Goal: Information Seeking & Learning: Learn about a topic

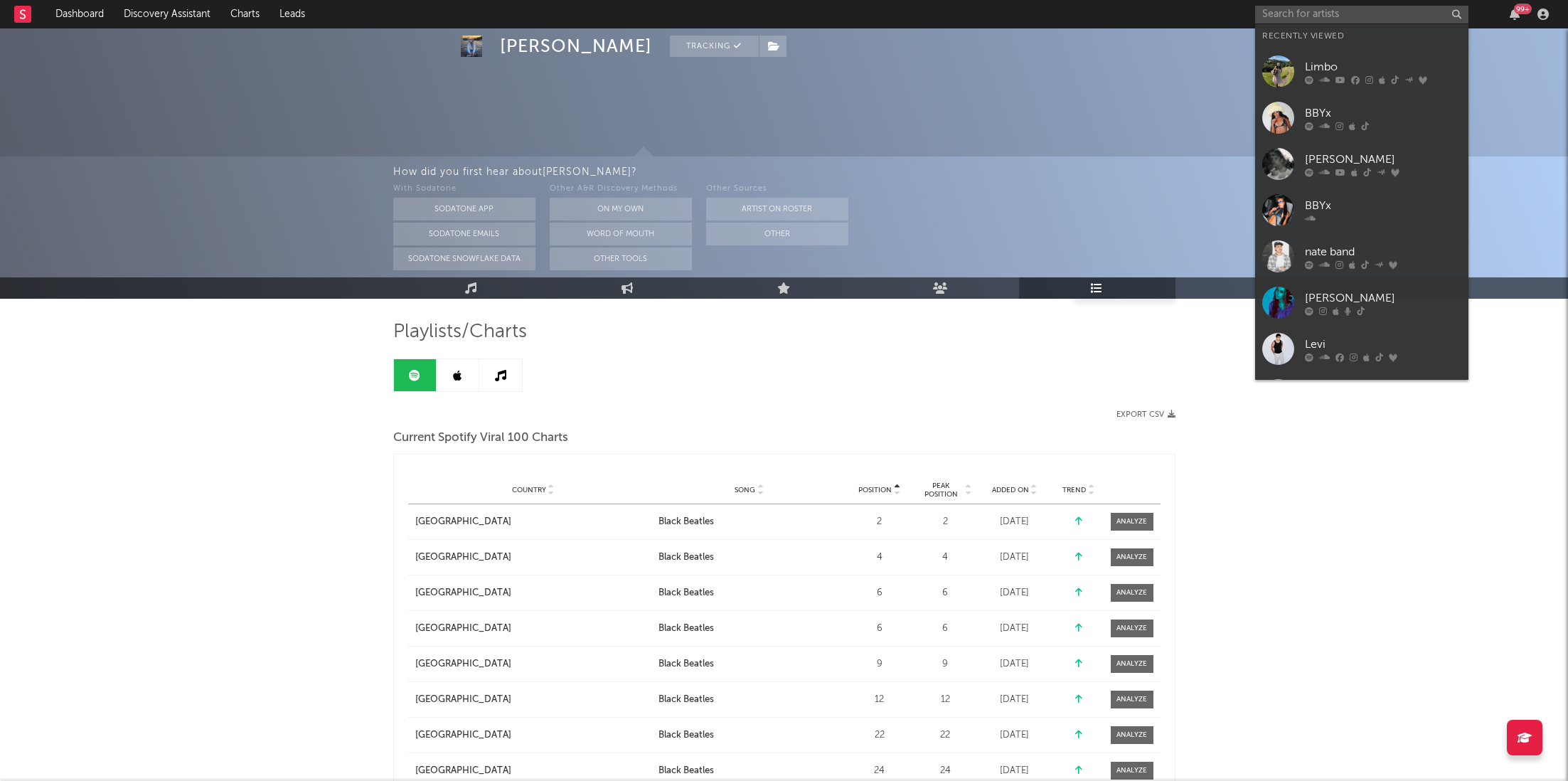
click at [1346, 12] on input "text" at bounding box center [1362, 14] width 213 height 18
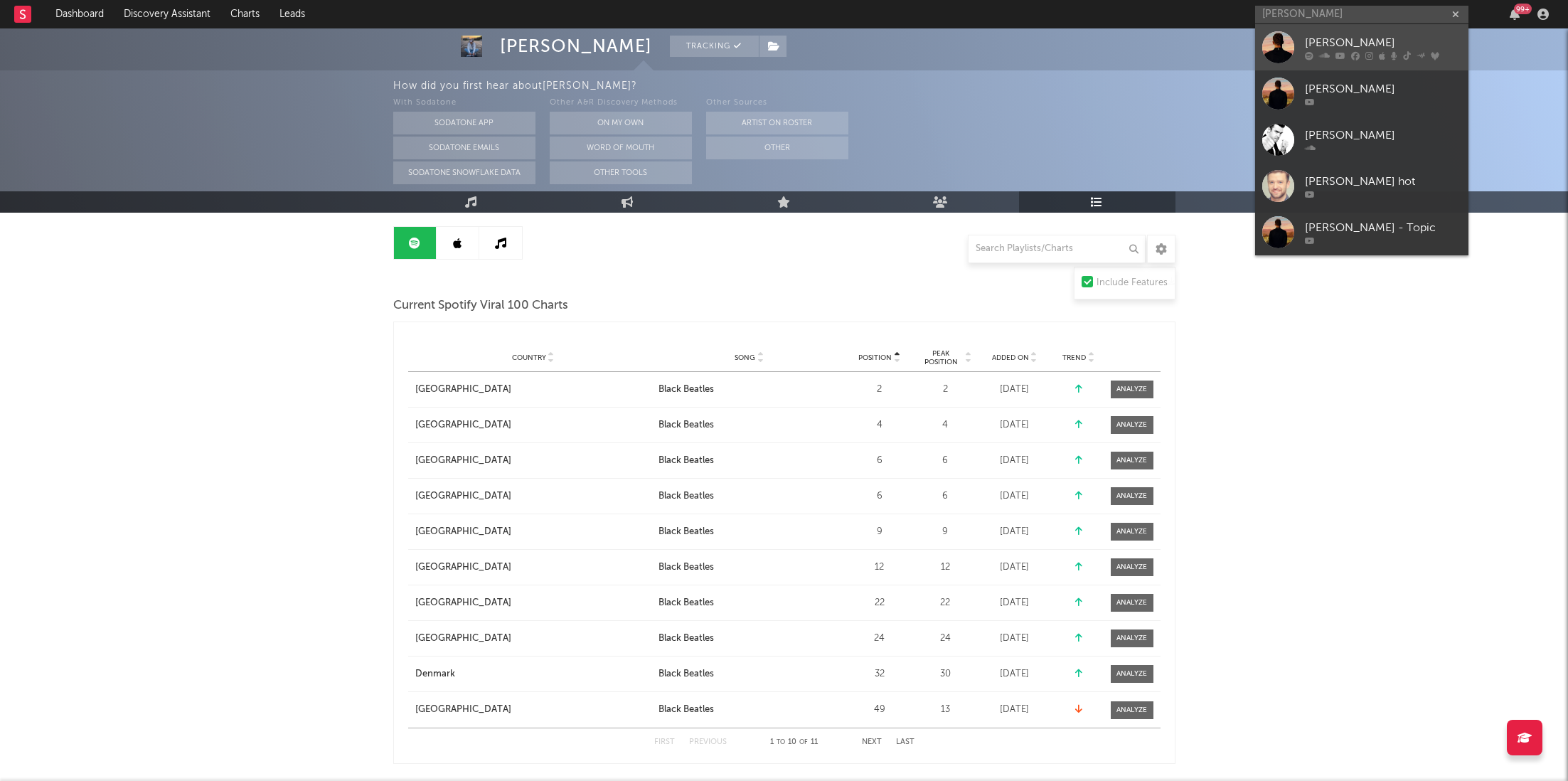
type input "[PERSON_NAME]"
click at [1369, 43] on div "[PERSON_NAME]" at bounding box center [1383, 43] width 156 height 17
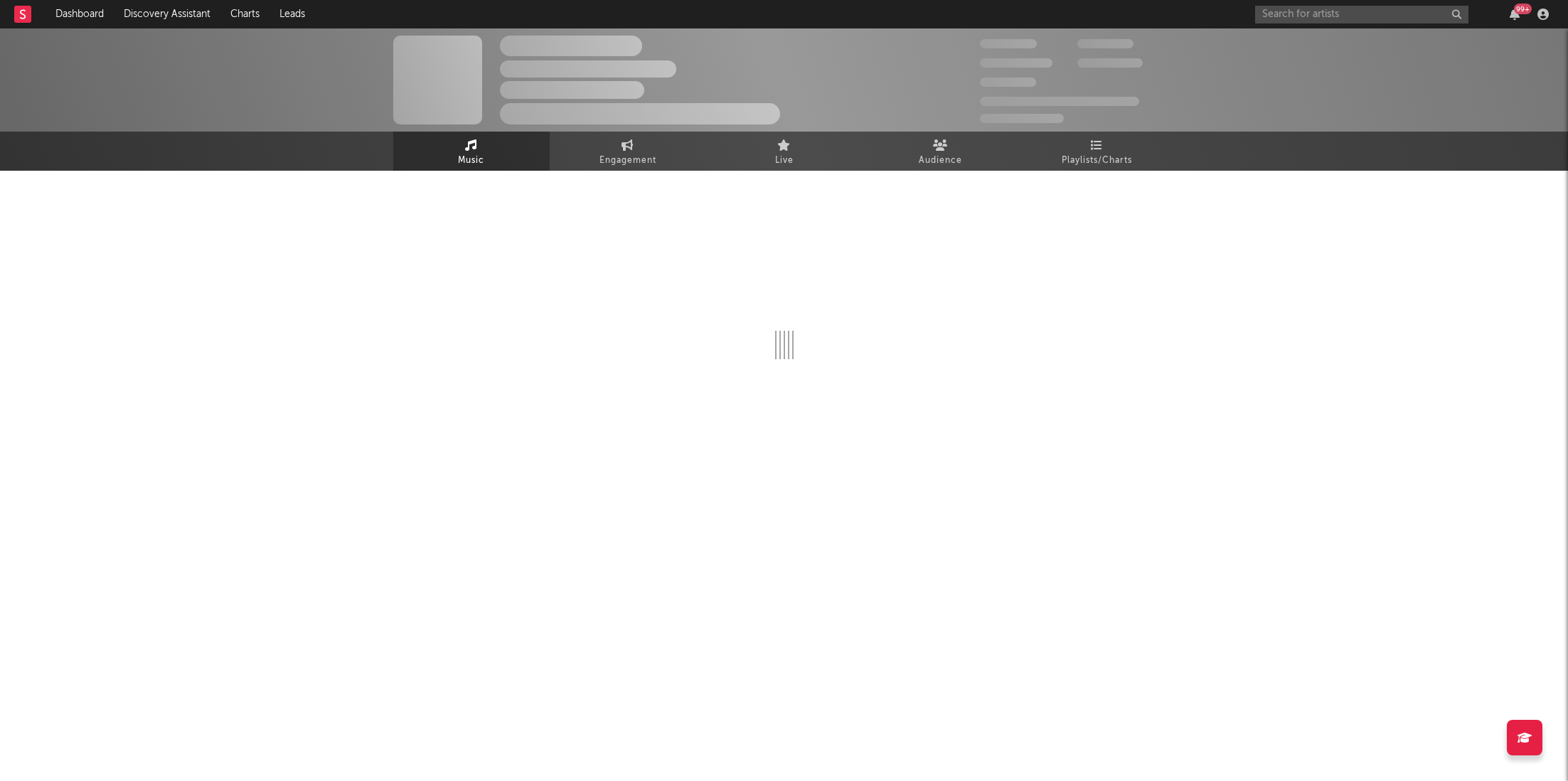
select select "6m"
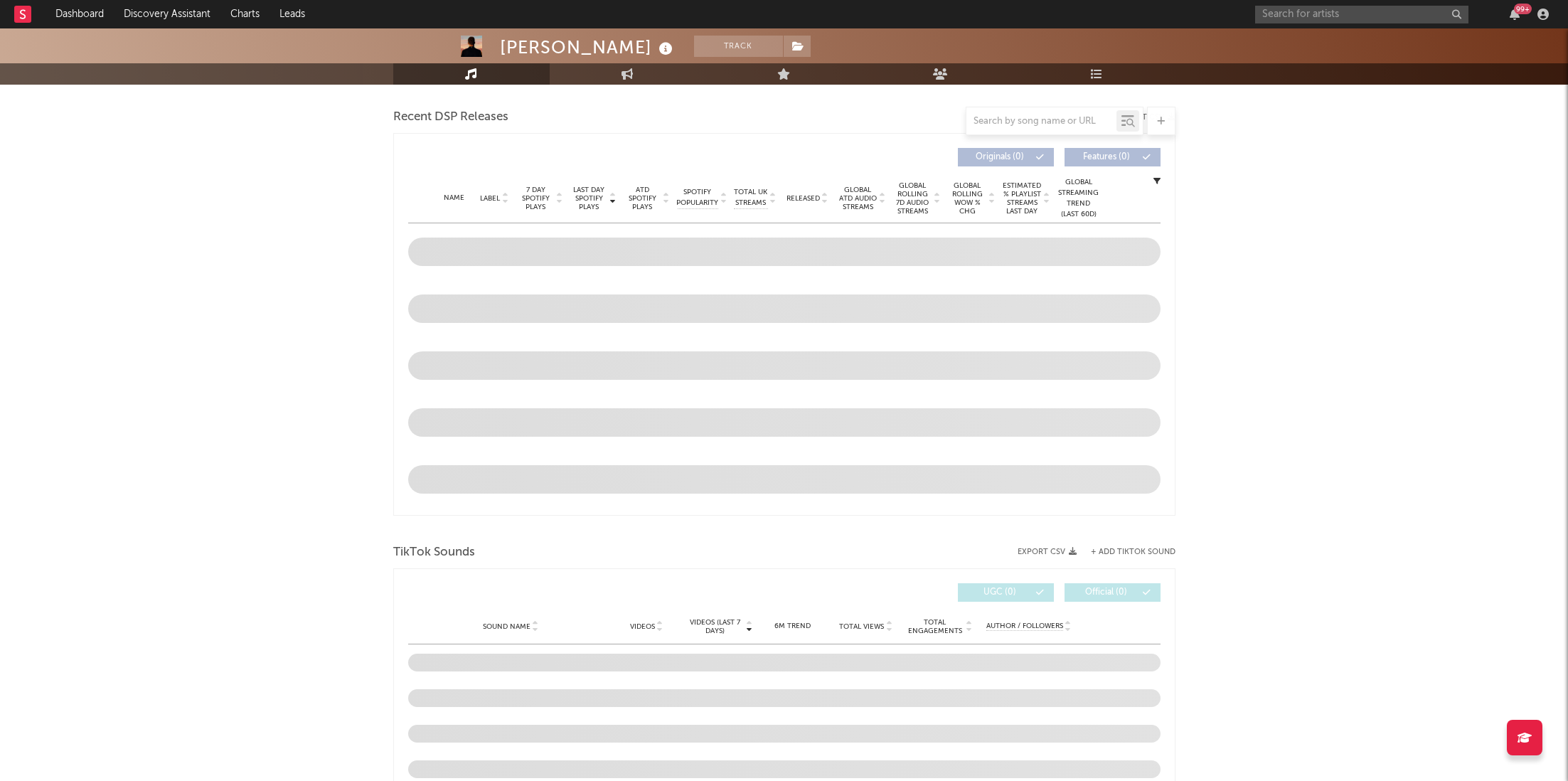
scroll to position [489, 0]
click at [1028, 122] on input "text" at bounding box center [1042, 122] width 150 height 11
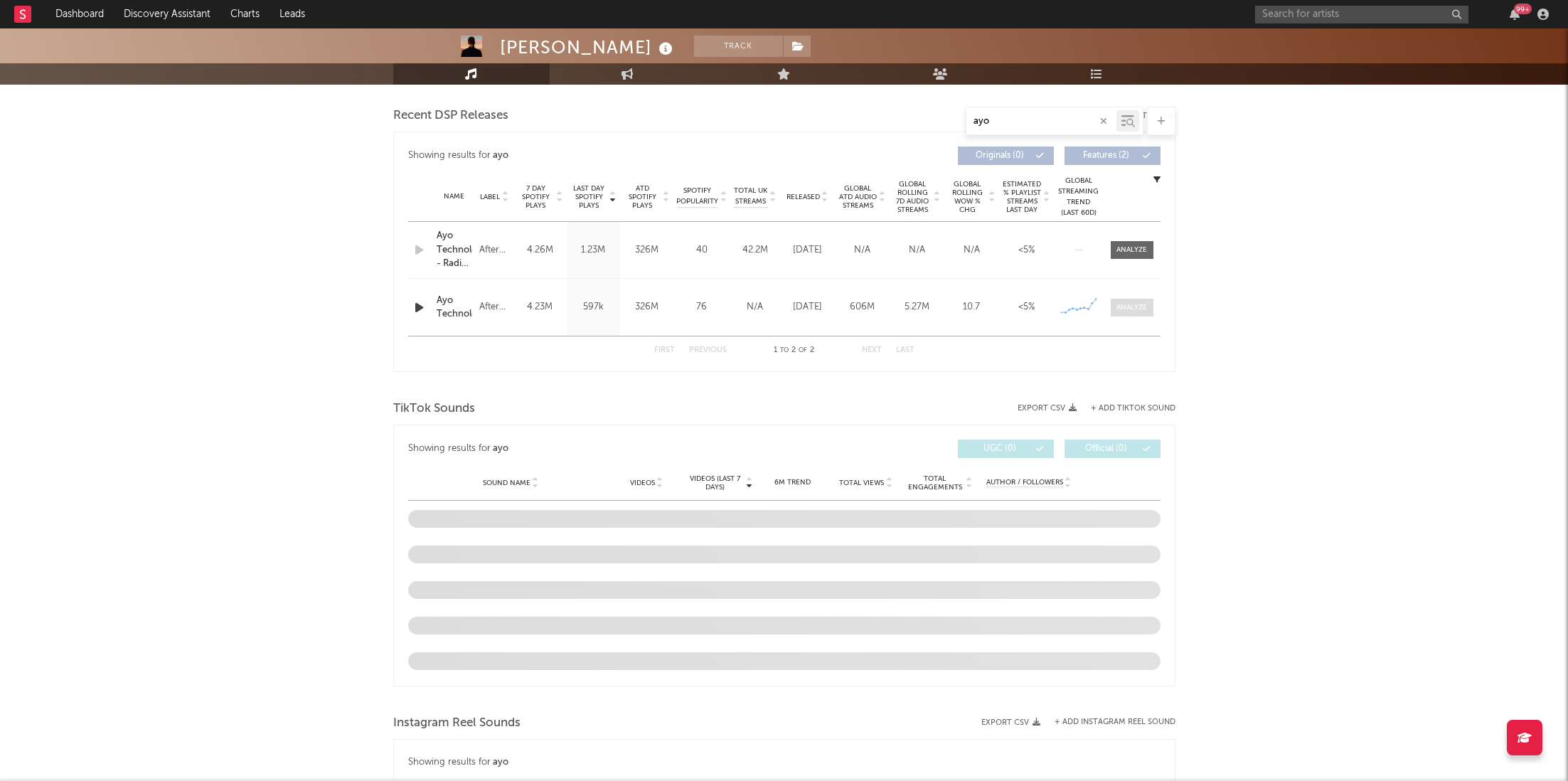
type input "ayo"
click at [1140, 311] on div at bounding box center [1132, 308] width 30 height 10
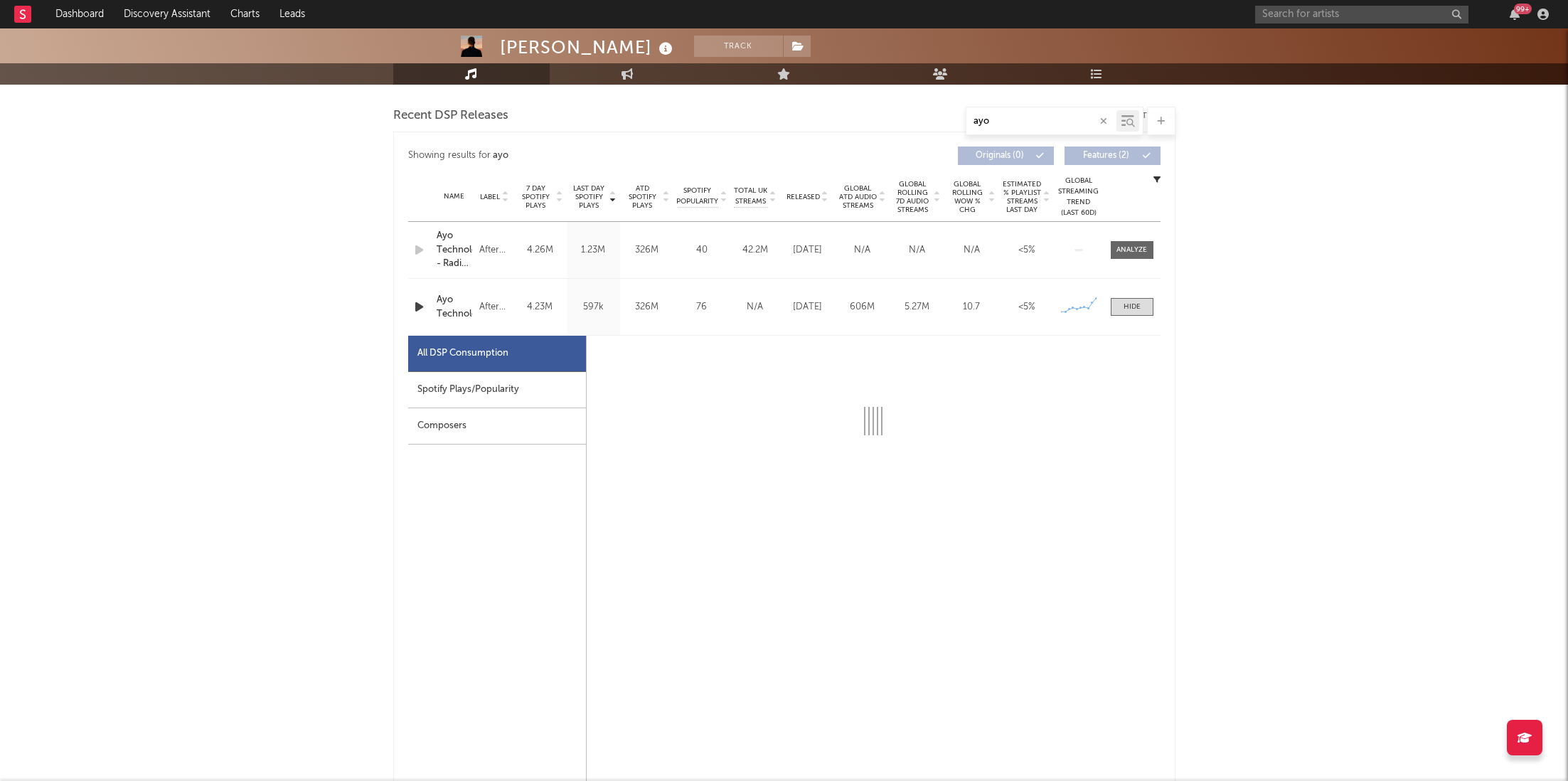
scroll to position [534, 0]
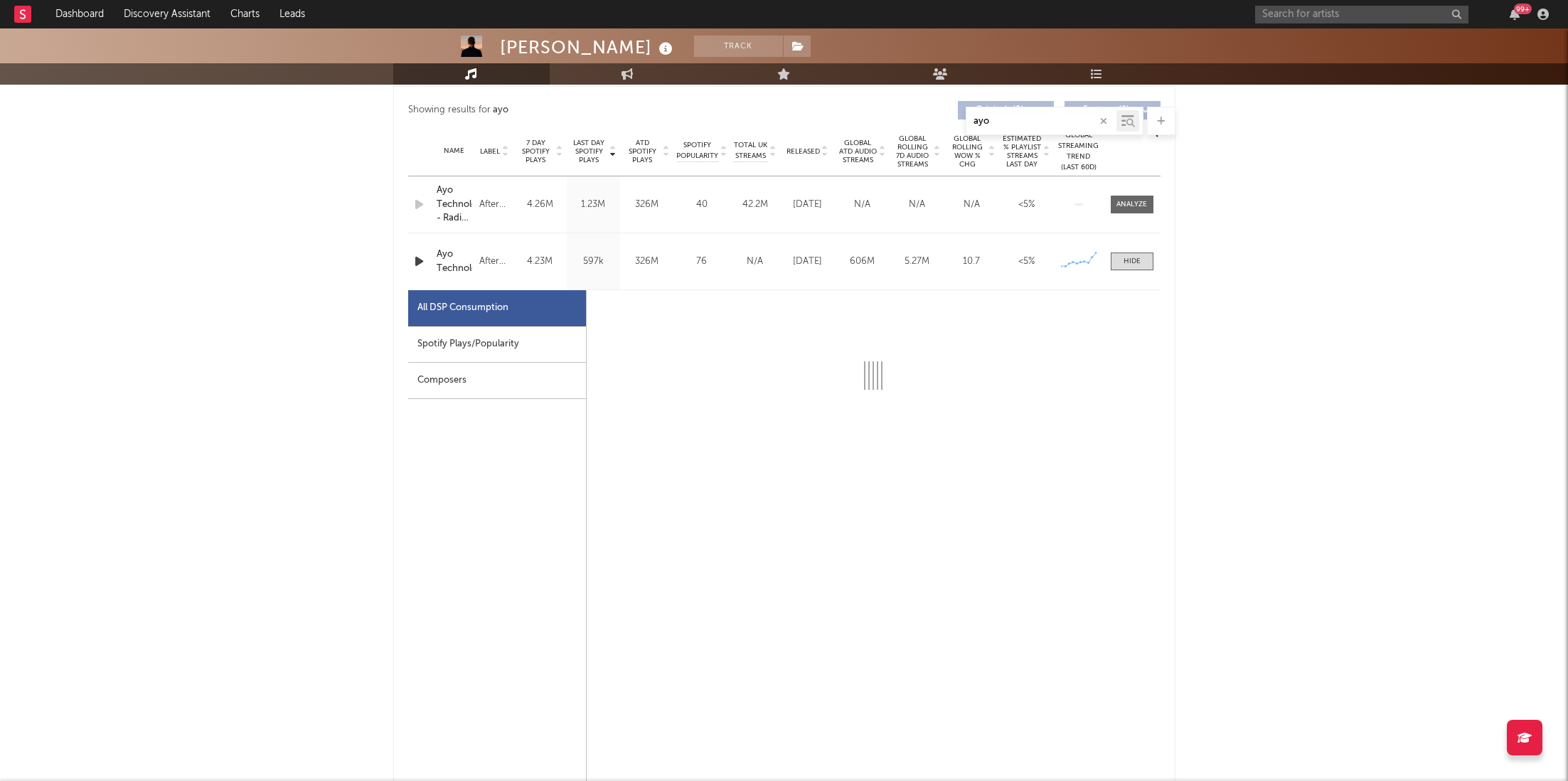
select select "6m"
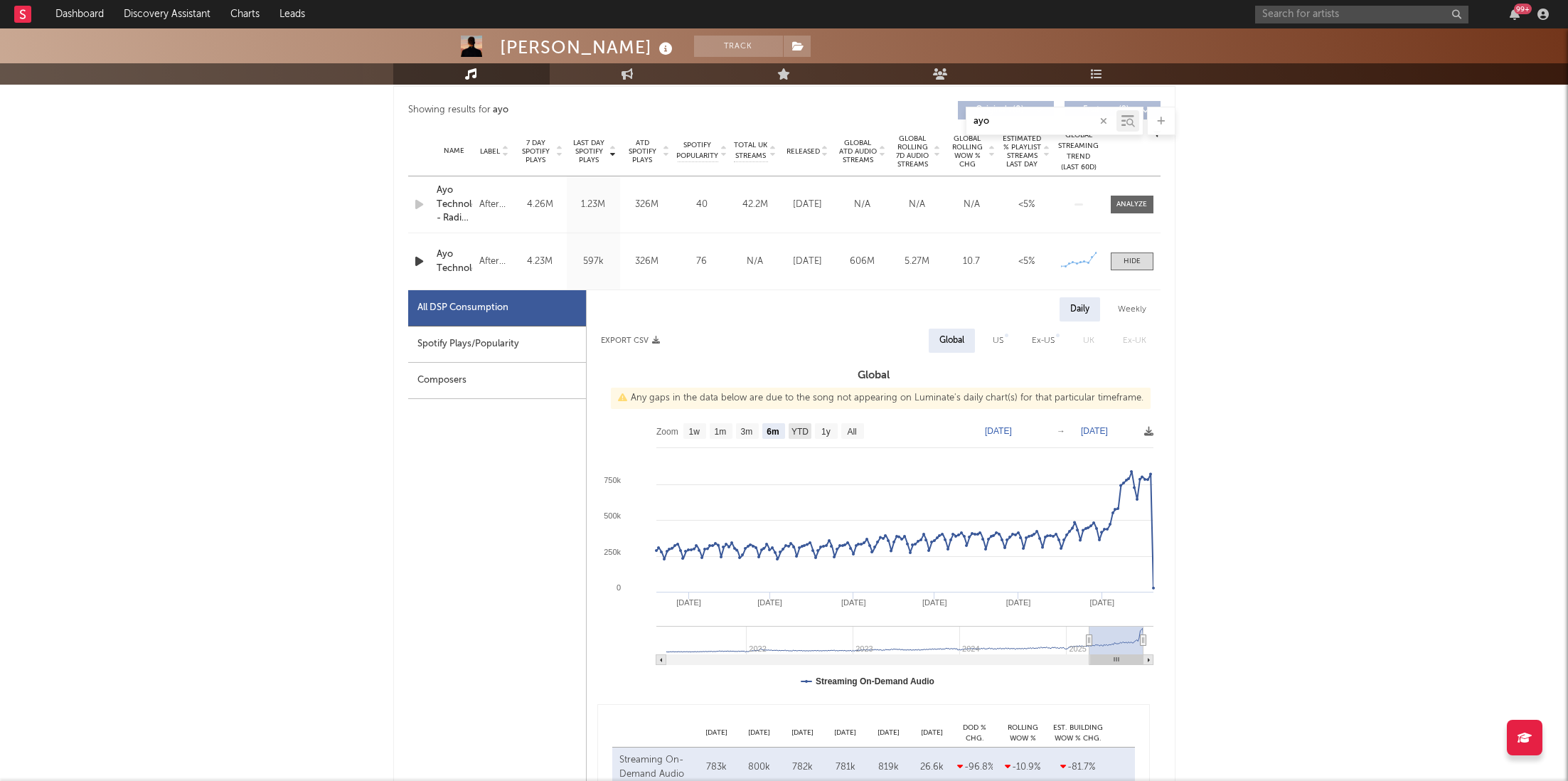
click at [794, 434] on text "YTD" at bounding box center [800, 431] width 17 height 10
select select "YTD"
click at [419, 262] on icon "button" at bounding box center [420, 261] width 15 height 18
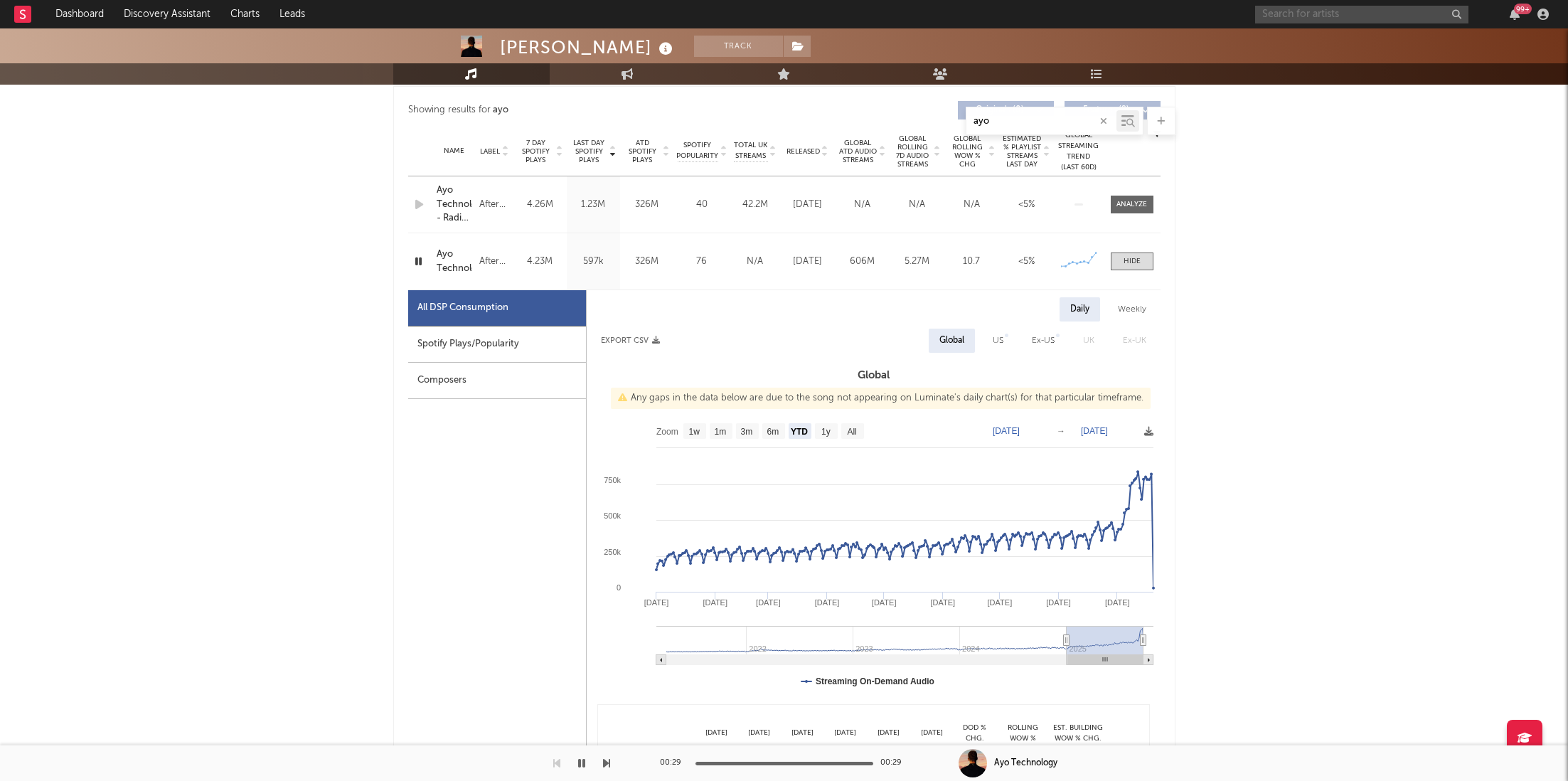
click at [1330, 14] on input "text" at bounding box center [1362, 14] width 213 height 18
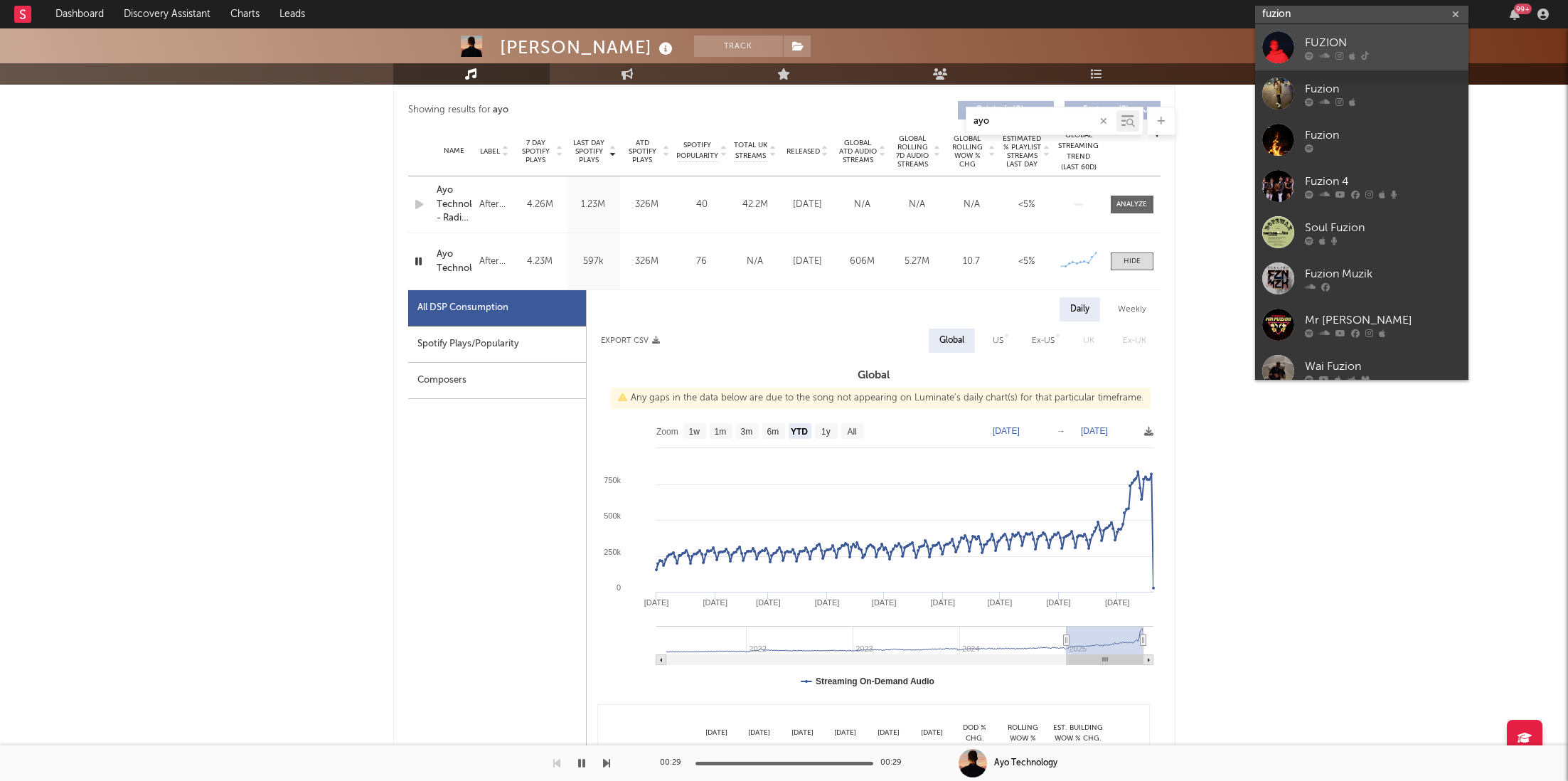
type input "fuzion"
click at [1343, 56] on div at bounding box center [1383, 55] width 156 height 9
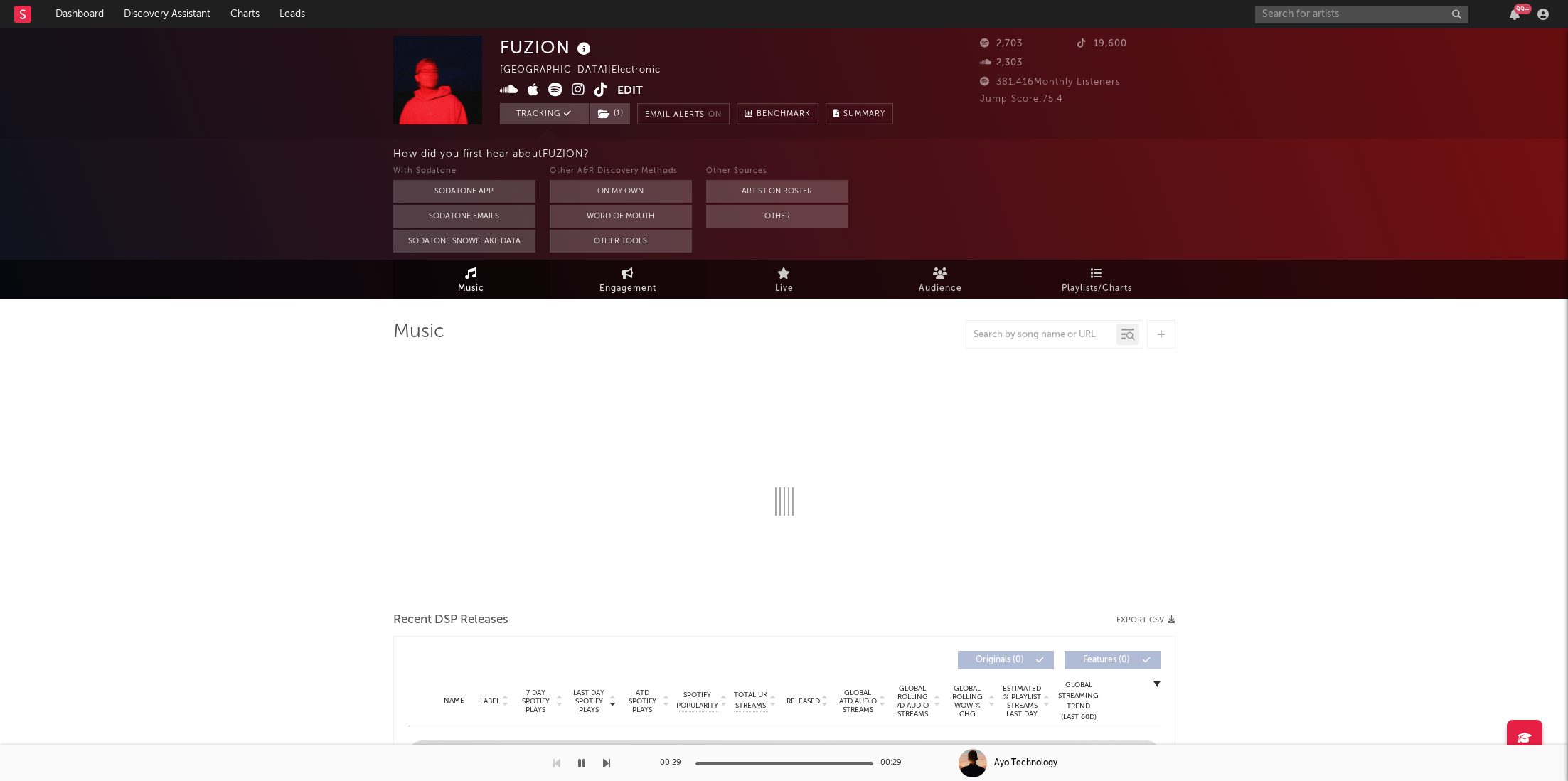
click at [645, 283] on span "Engagement" at bounding box center [628, 289] width 57 height 17
select select "1w"
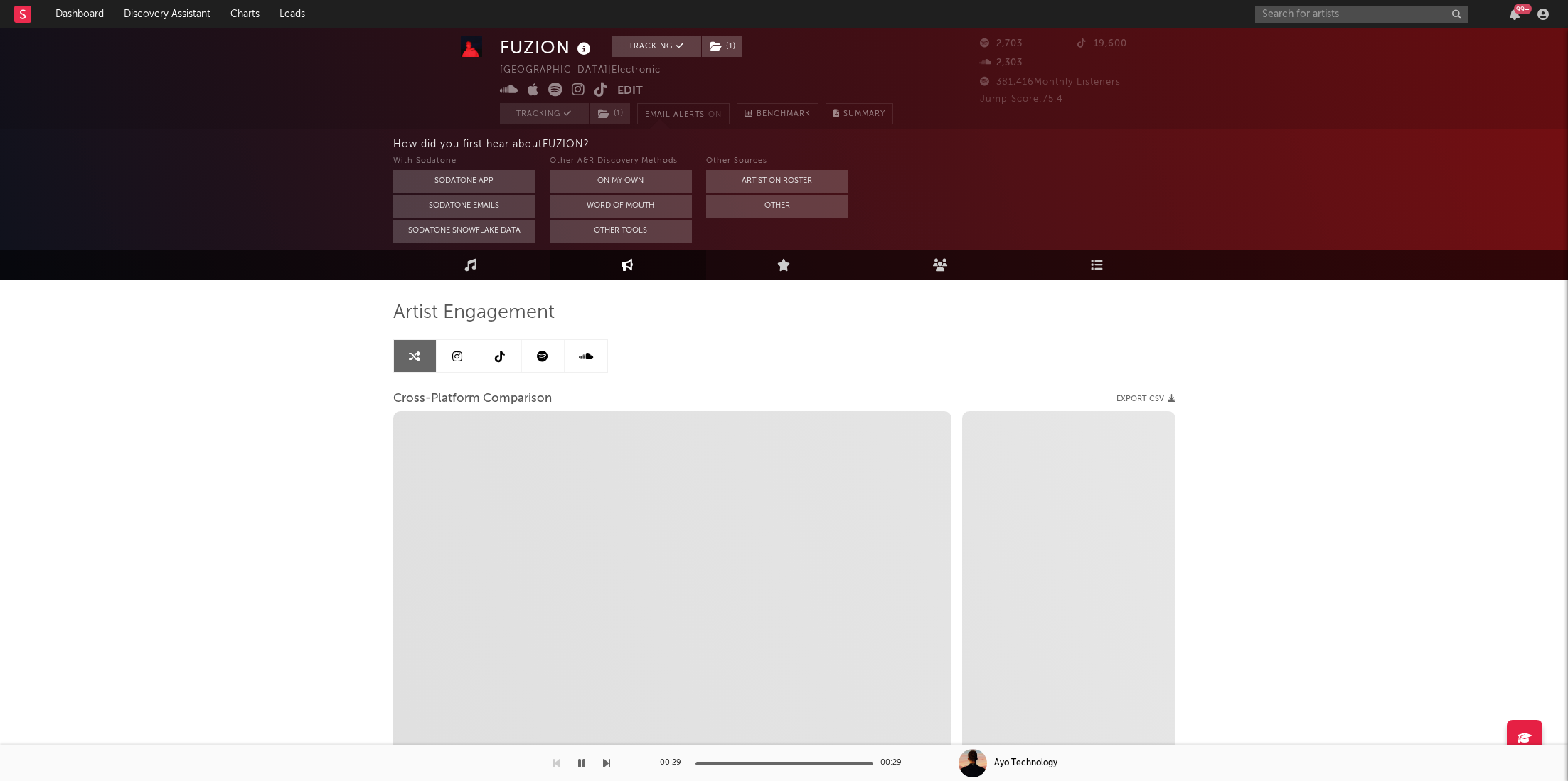
scroll to position [22, 0]
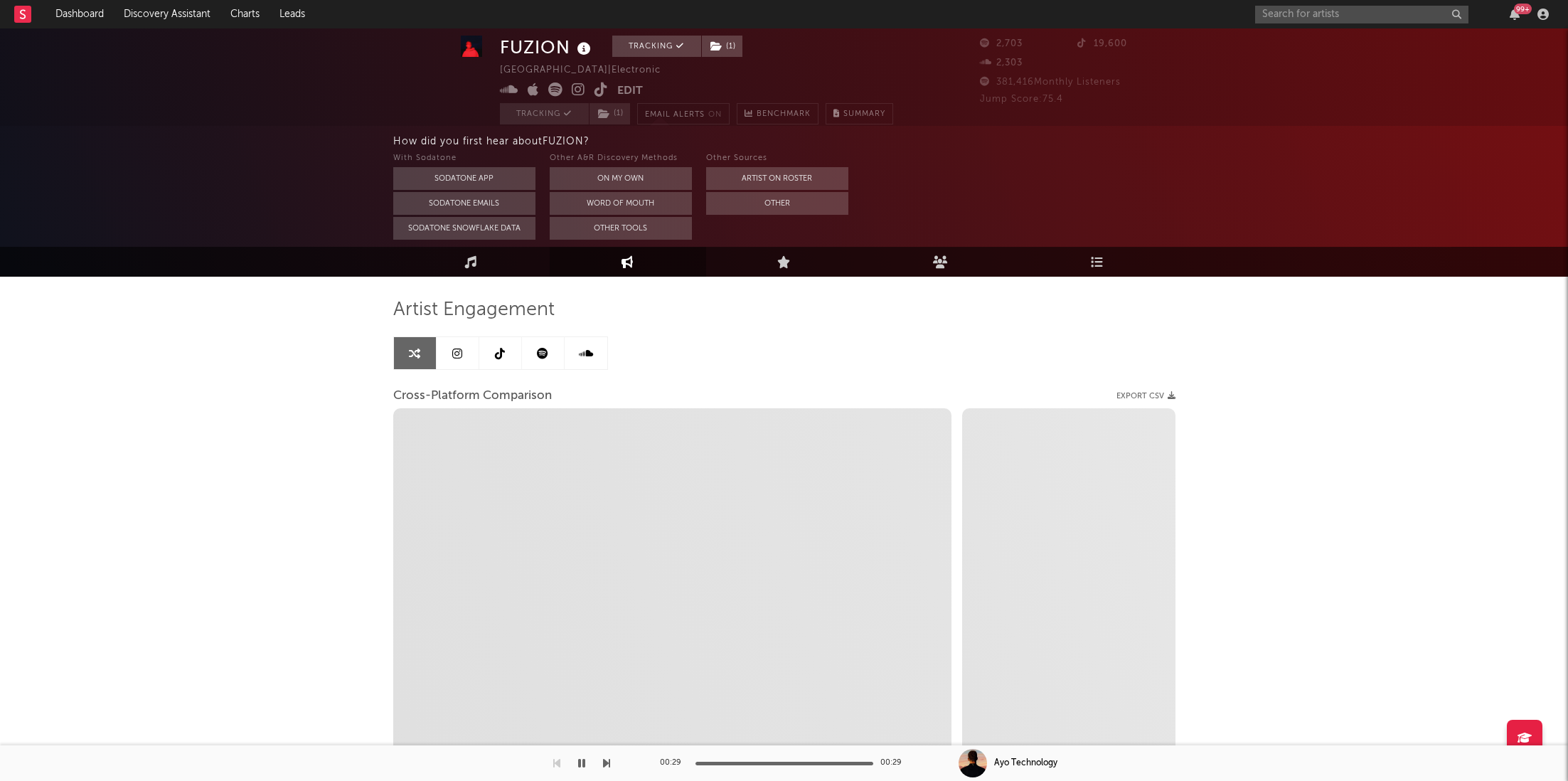
select select "1m"
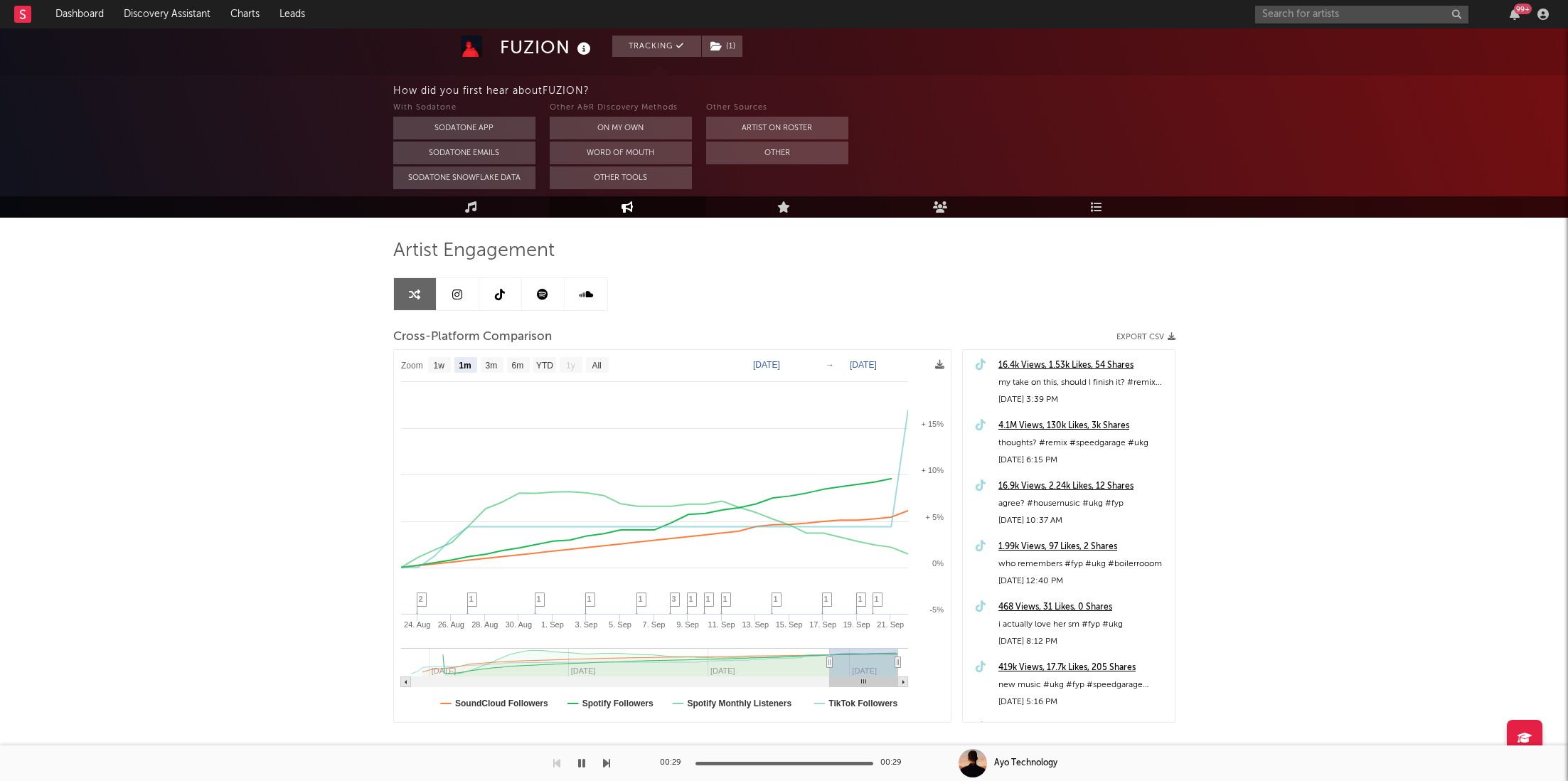
scroll to position [0, 0]
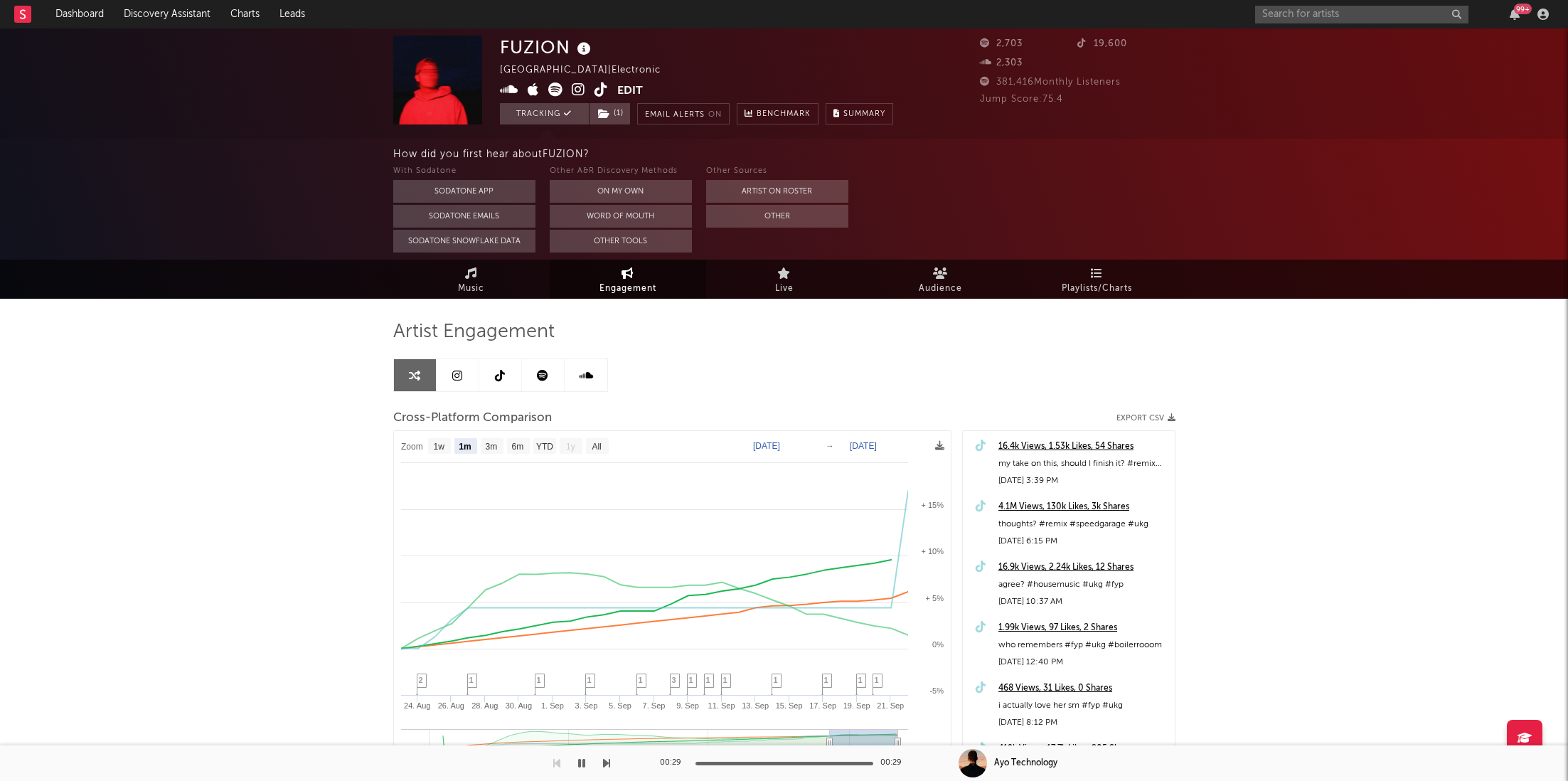
click at [598, 86] on icon at bounding box center [602, 90] width 13 height 14
click at [1073, 441] on div "16.4k Views, 1.53k Likes, 54 Shares" at bounding box center [1083, 447] width 169 height 17
